Goal: Find specific page/section: Find specific page/section

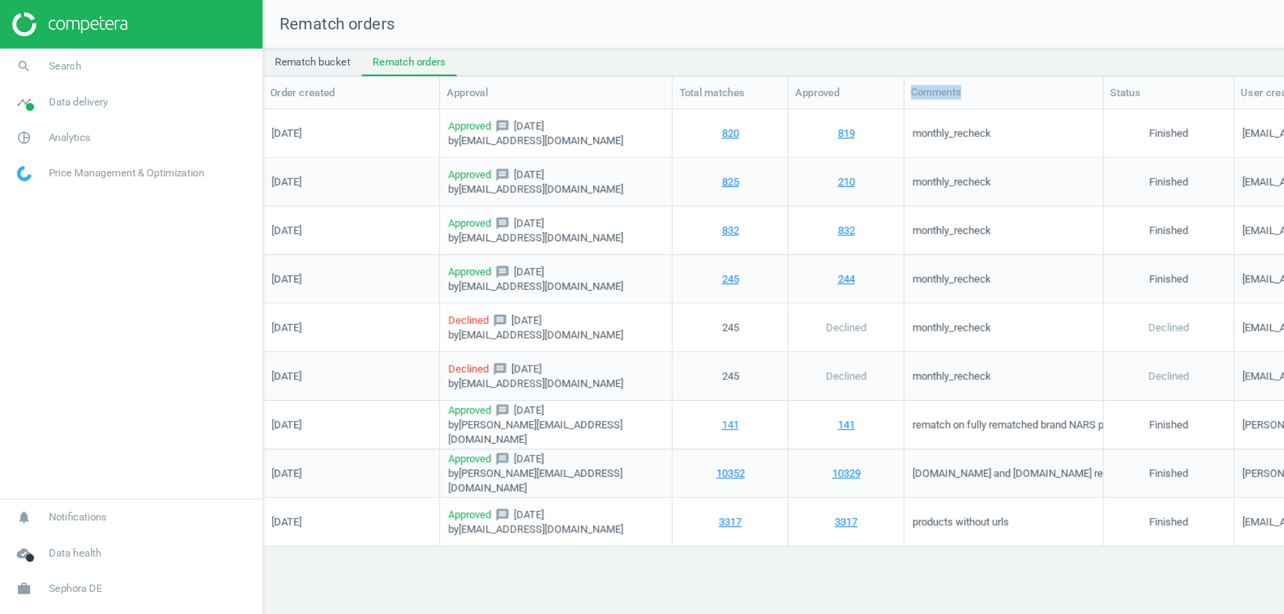
scroll to position [489, 1056]
click at [53, 482] on span "Sephora DE" at bounding box center [62, 486] width 44 height 12
click at [44, 445] on span "Switch campaign" at bounding box center [44, 446] width 59 height 11
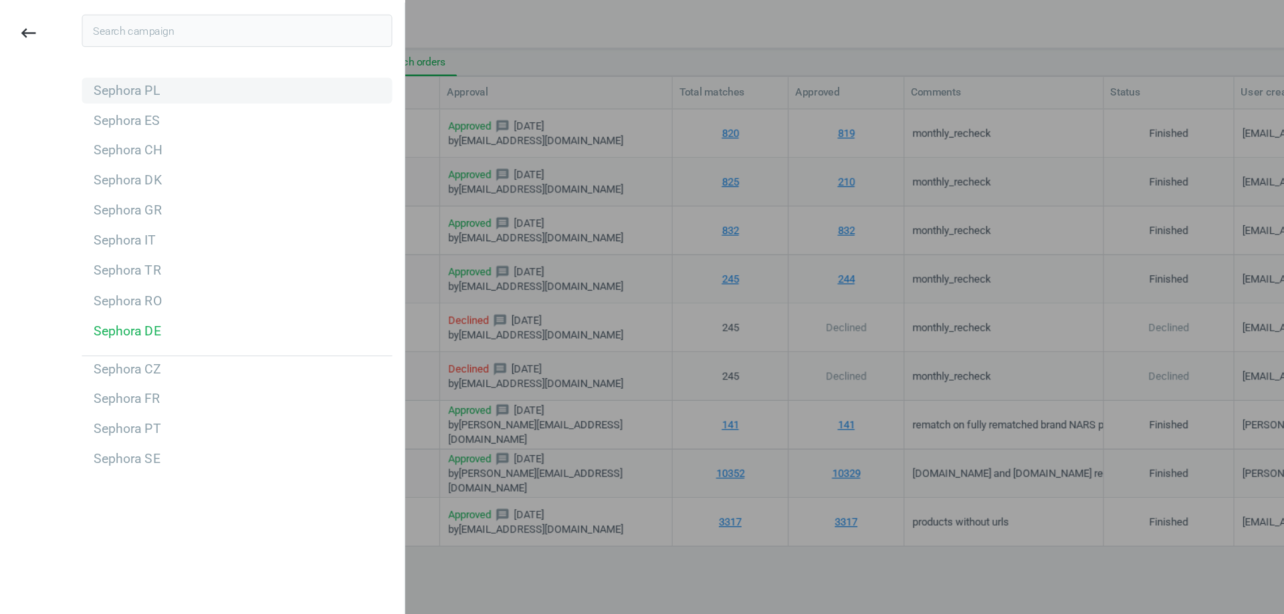
click at [160, 74] on div "Sephora PL" at bounding box center [196, 74] width 256 height 21
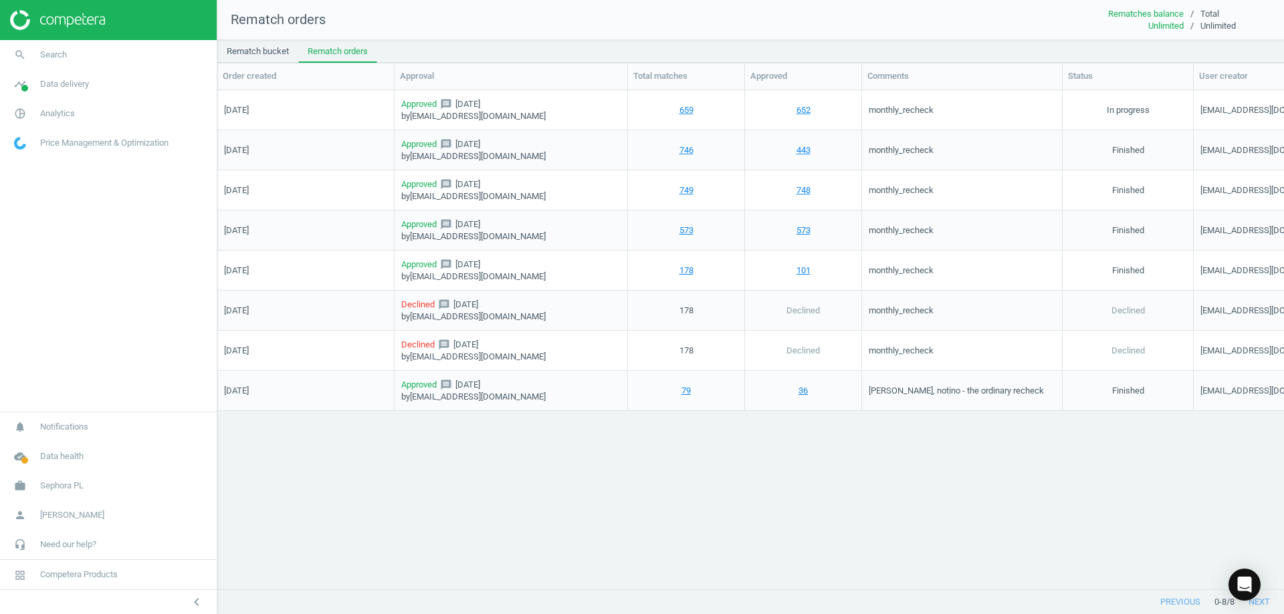
scroll to position [11, 11]
click at [57, 114] on span "Analytics" at bounding box center [57, 114] width 35 height 12
click at [27, 157] on span "Products" at bounding box center [30, 162] width 31 height 11
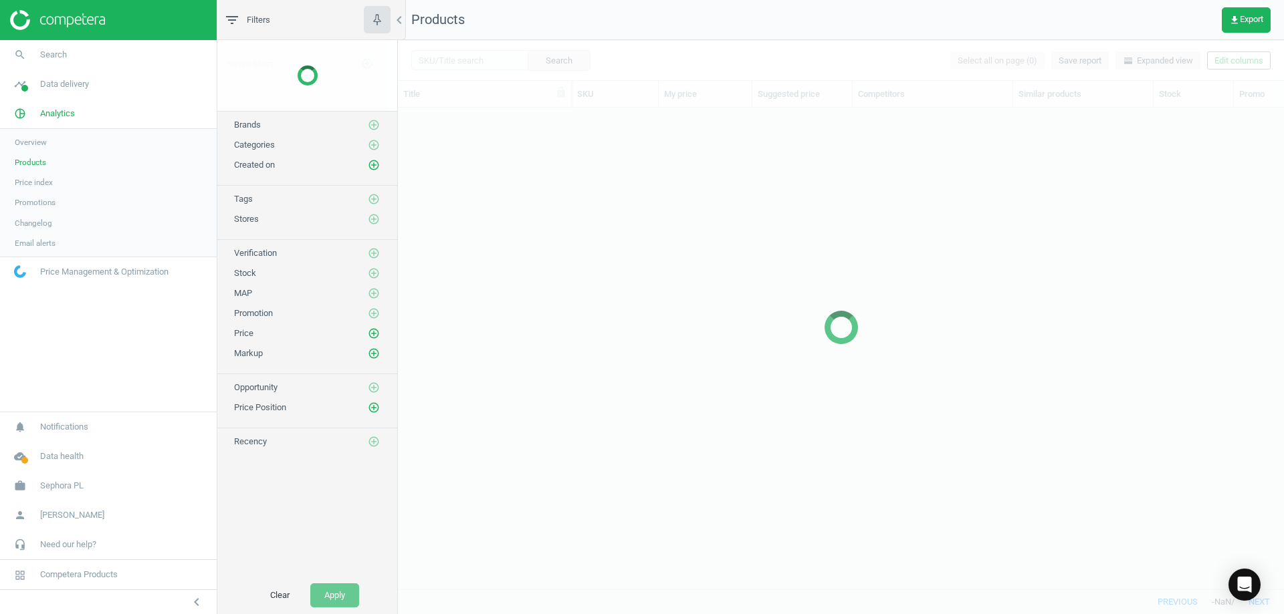
scroll to position [461, 876]
click at [62, 83] on span "Data delivery" at bounding box center [64, 84] width 49 height 12
click at [27, 194] on span "Stores" at bounding box center [26, 194] width 23 height 11
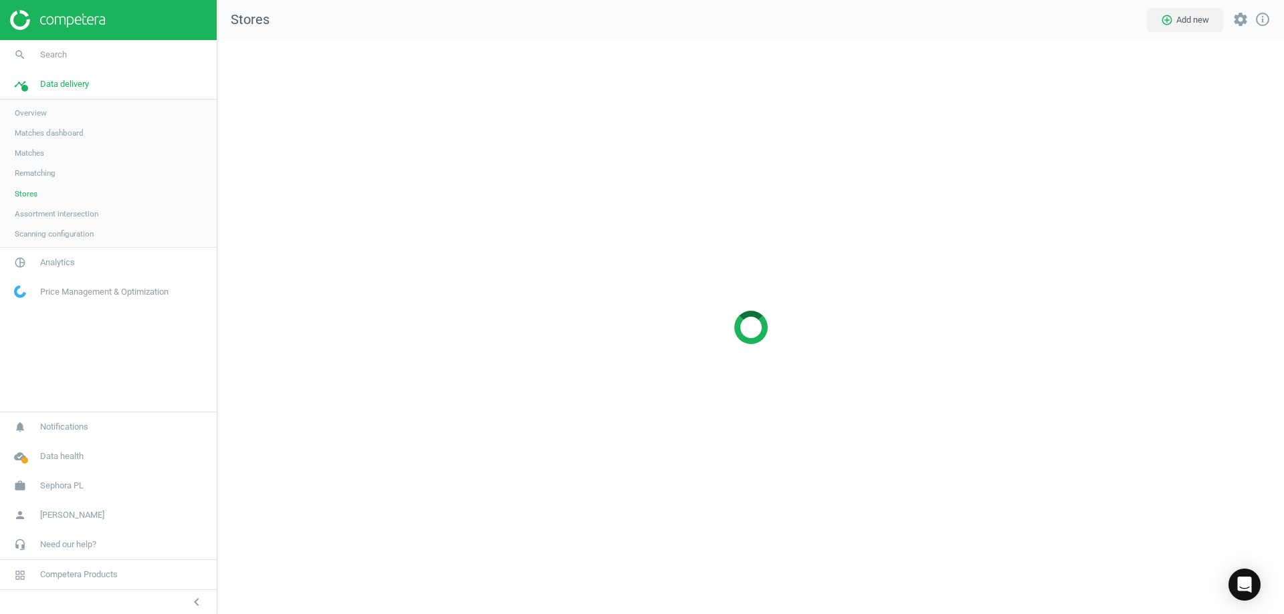
scroll to position [595, 1087]
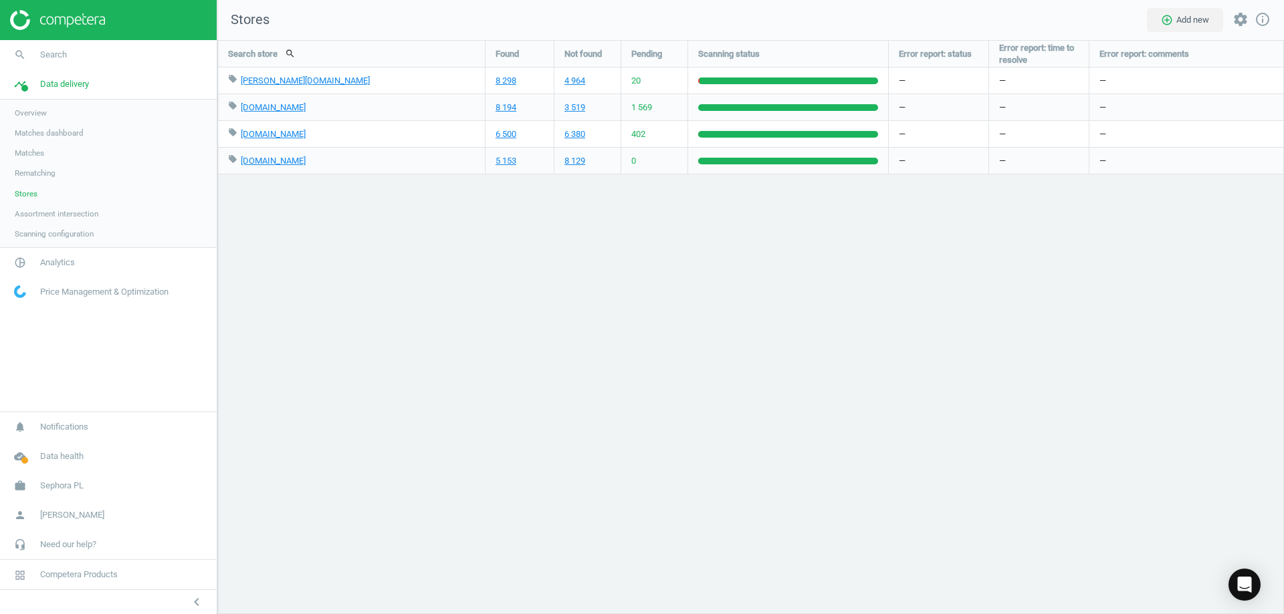
click at [27, 194] on span "Stores" at bounding box center [26, 194] width 23 height 11
click at [503, 159] on link "5 153" at bounding box center [505, 161] width 21 height 12
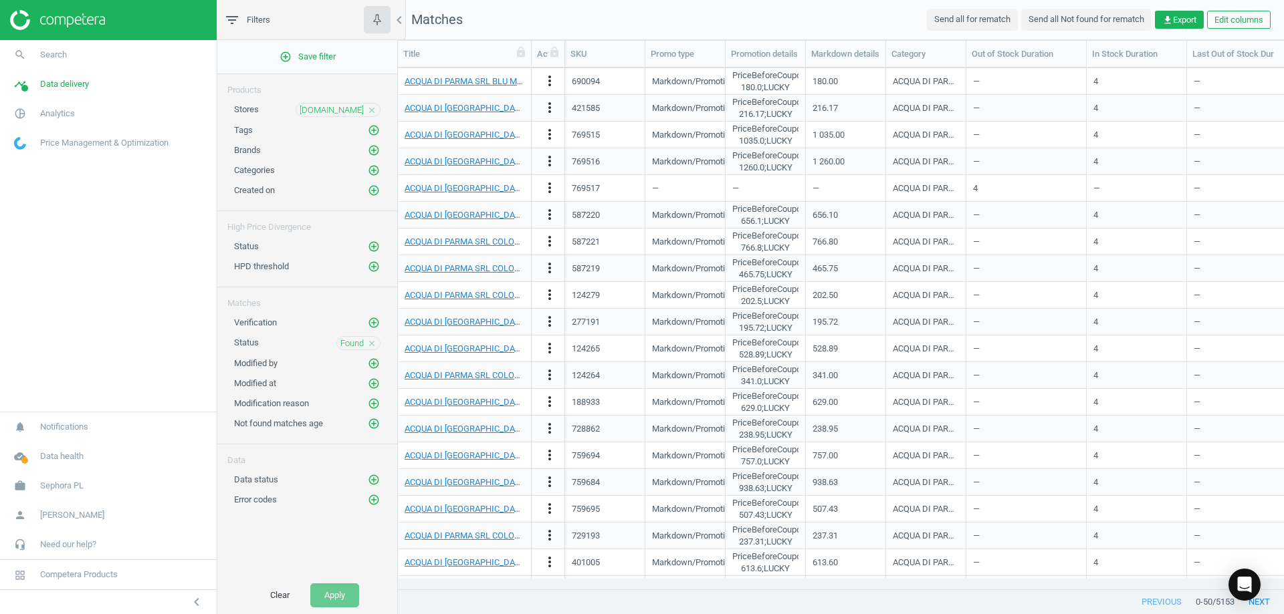
scroll to position [826, 0]
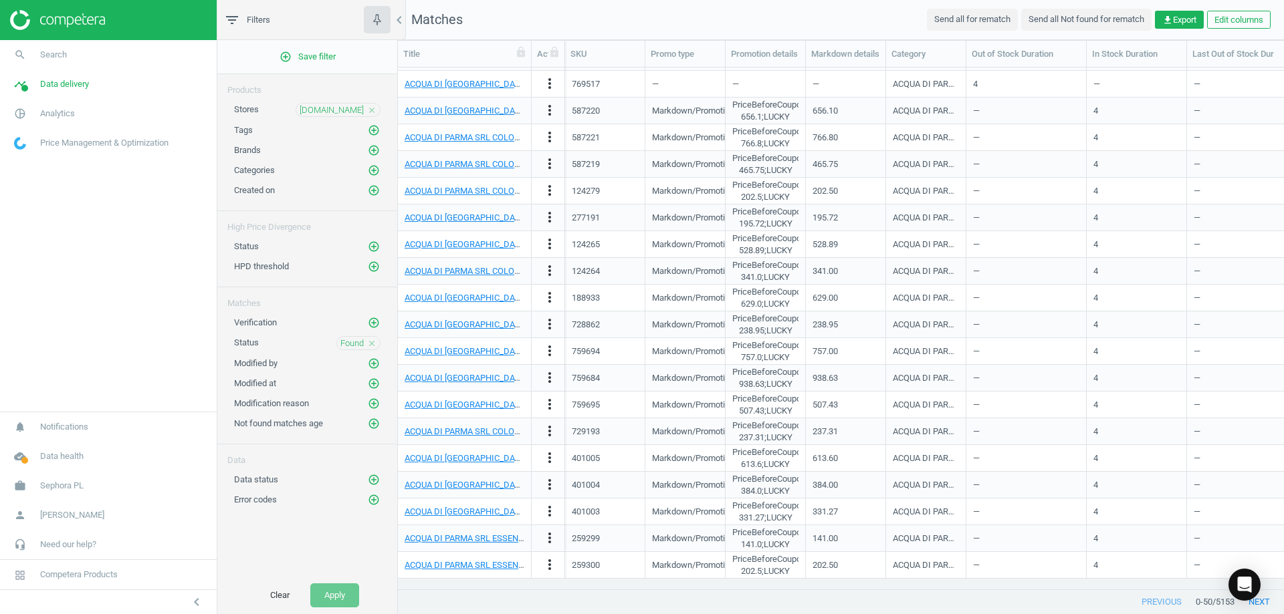
click at [569, 466] on div "401005" at bounding box center [605, 458] width 80 height 27
copy div "401005"
click at [62, 61] on link "search Search" at bounding box center [108, 54] width 217 height 29
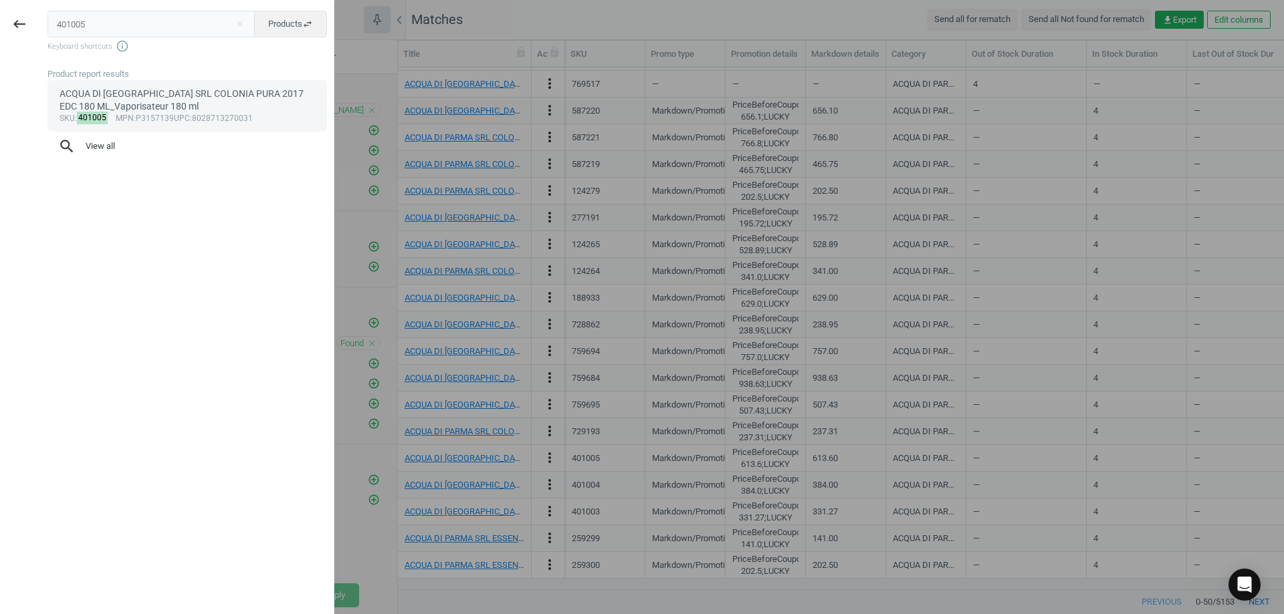
type input "401005"
click at [145, 124] on link "ACQUA DI PARMA SRL COLONIA PURA 2017 EDC 180 ML_Vaporisateur 180 ml sku : 40100…" at bounding box center [186, 105] width 279 height 51
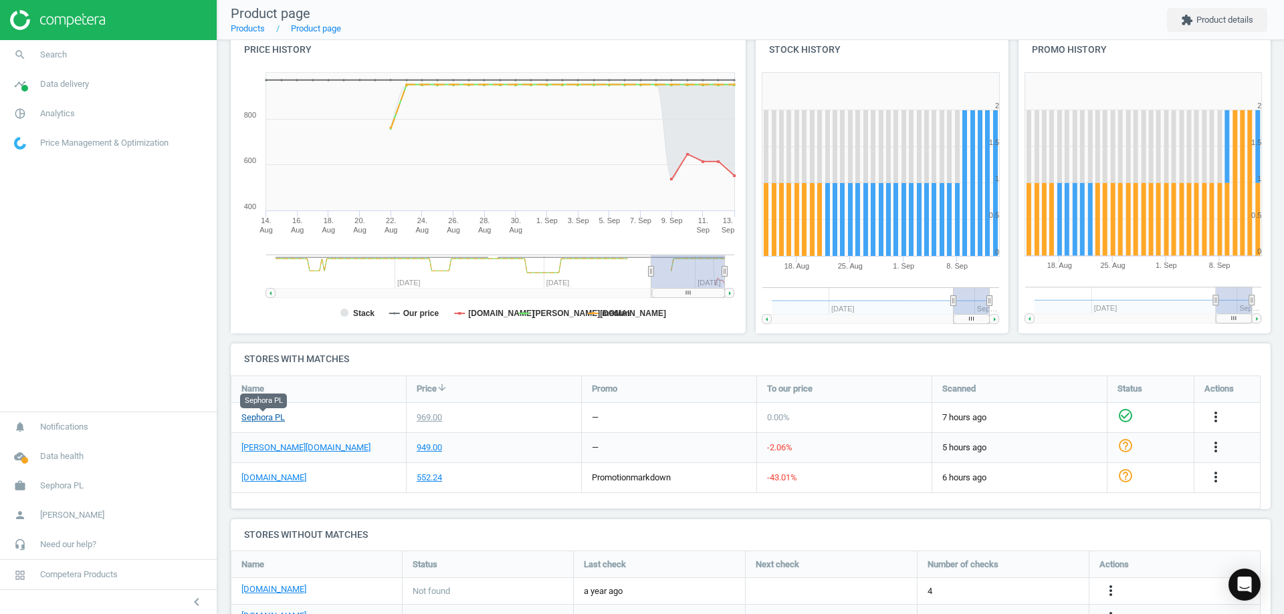
click at [277, 418] on link "Sephora PL" at bounding box center [262, 418] width 43 height 12
click at [268, 479] on link "[DOMAIN_NAME]" at bounding box center [273, 478] width 65 height 12
